Goal: Information Seeking & Learning: Learn about a topic

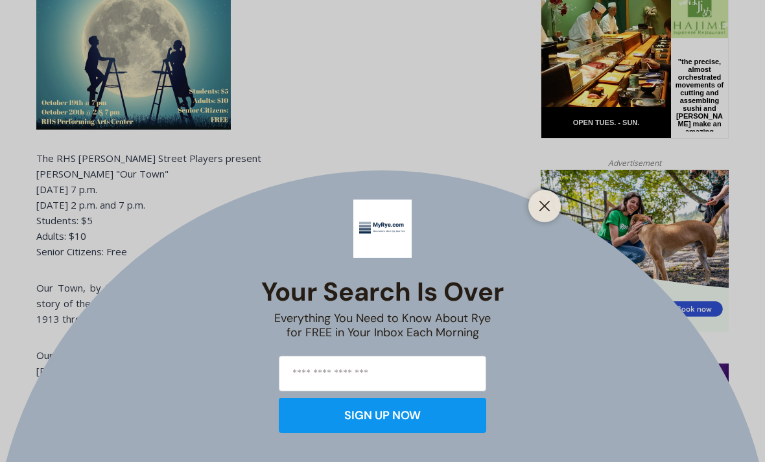
scroll to position [693, 0]
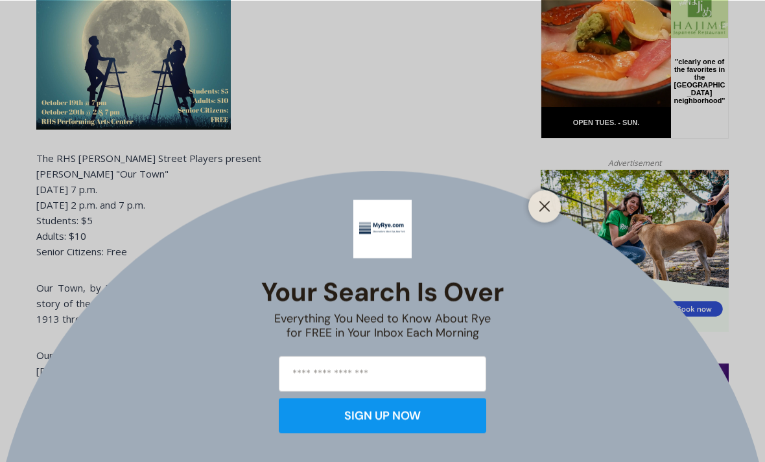
click at [532, 222] on div at bounding box center [544, 206] width 32 height 32
click at [544, 212] on icon "Close" at bounding box center [545, 206] width 12 height 12
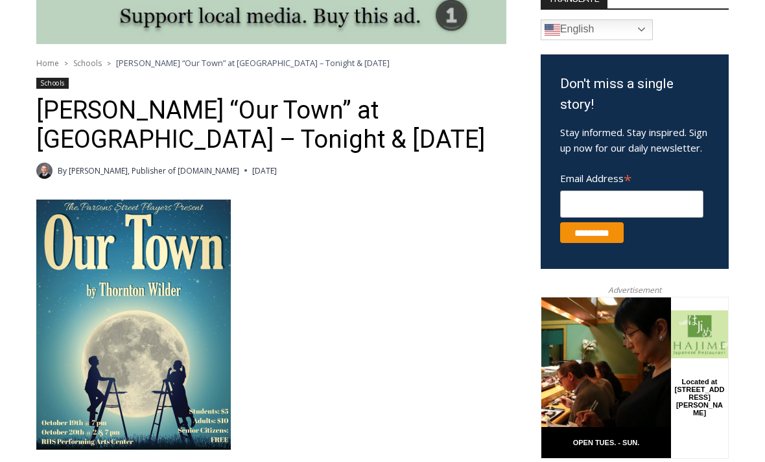
scroll to position [373, 0]
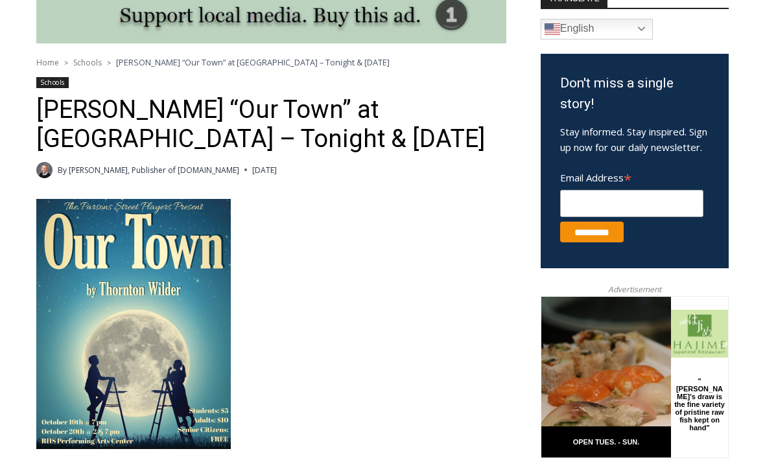
click at [187, 301] on img at bounding box center [133, 325] width 194 height 250
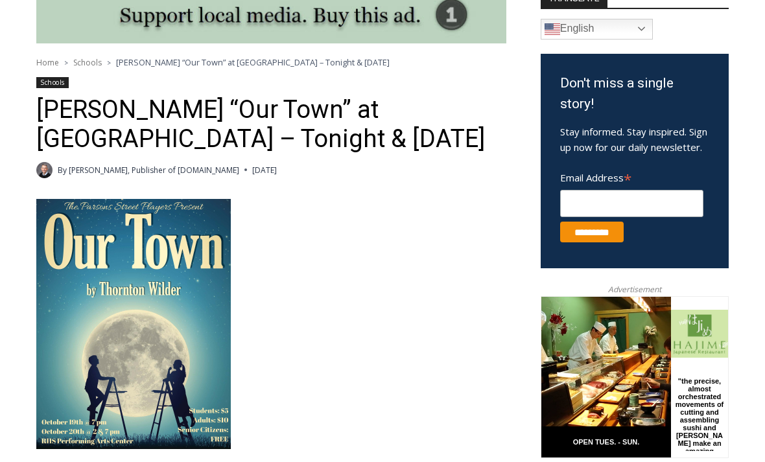
scroll to position [373, 0]
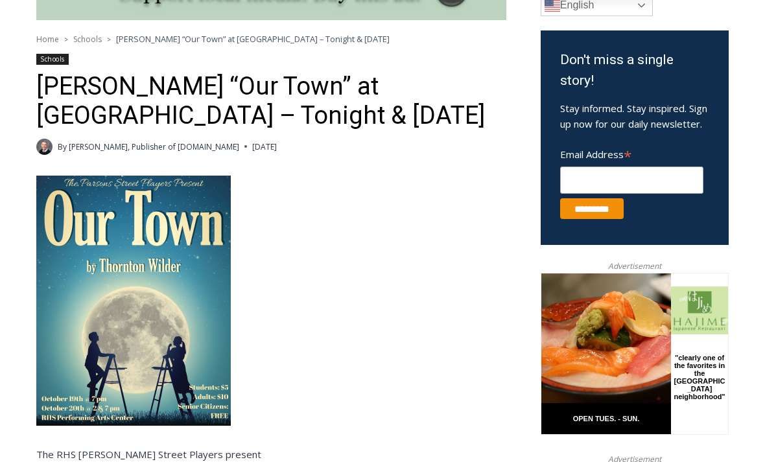
click at [168, 323] on img at bounding box center [133, 301] width 194 height 250
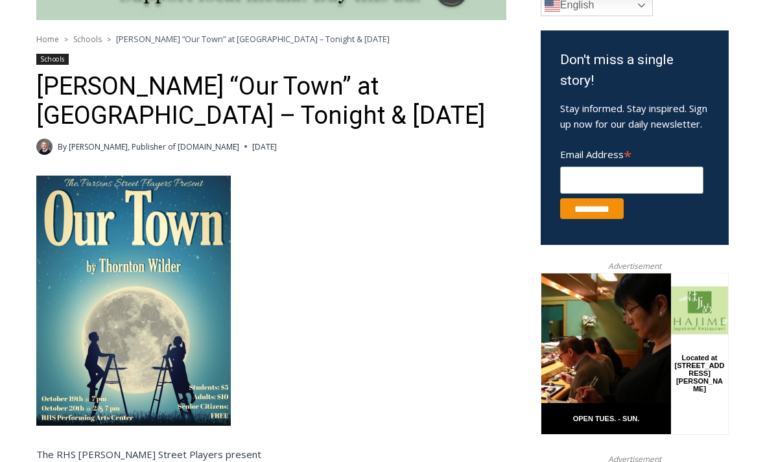
scroll to position [417, 0]
